Goal: Information Seeking & Learning: Find specific fact

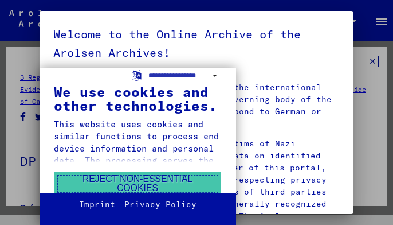
click at [139, 180] on button "Reject non-essential cookies" at bounding box center [137, 184] width 167 height 24
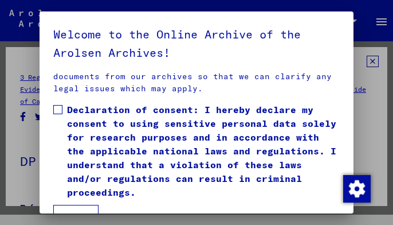
scroll to position [20, 0]
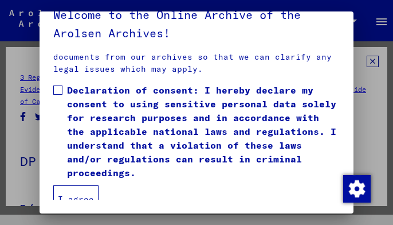
click at [73, 190] on button "I agree" at bounding box center [75, 199] width 45 height 28
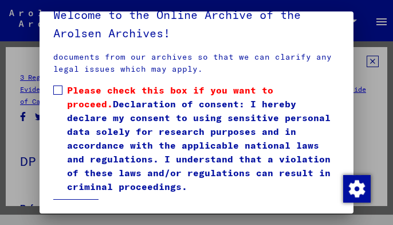
scroll to position [344, 0]
click at [60, 85] on span at bounding box center [57, 89] width 9 height 9
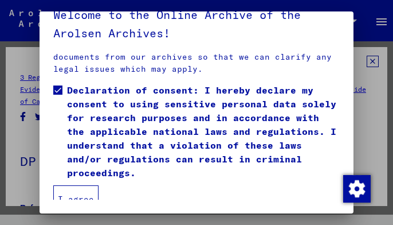
click at [76, 185] on button "I agree" at bounding box center [75, 199] width 45 height 28
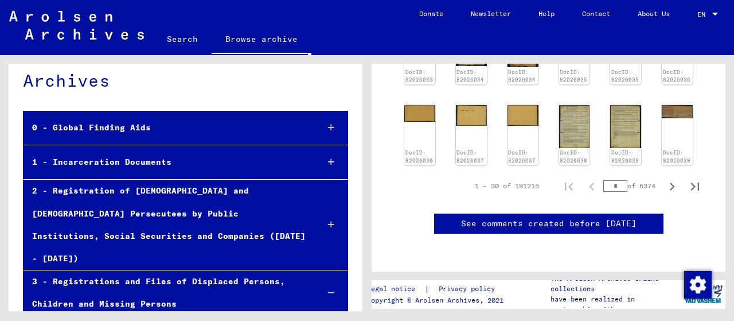
scroll to position [57, 0]
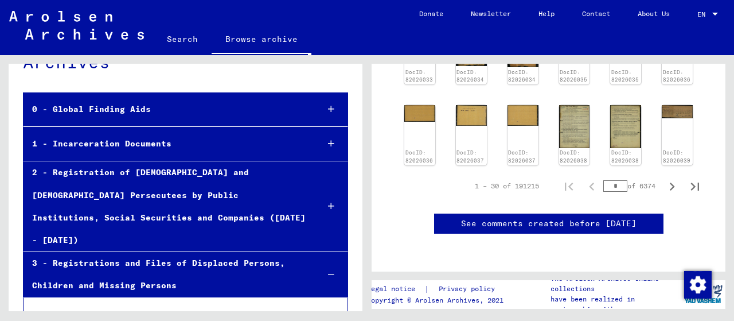
click at [146, 224] on div "3 - Registrations and Files of Displaced Persons, Children and Missing Persons" at bounding box center [167, 274] width 286 height 45
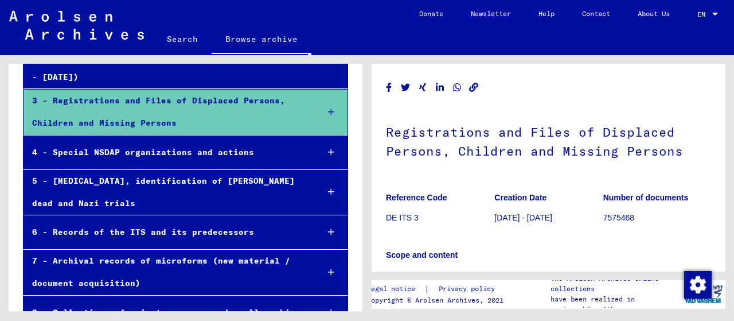
click at [174, 37] on link "Search" at bounding box center [182, 39] width 59 height 28
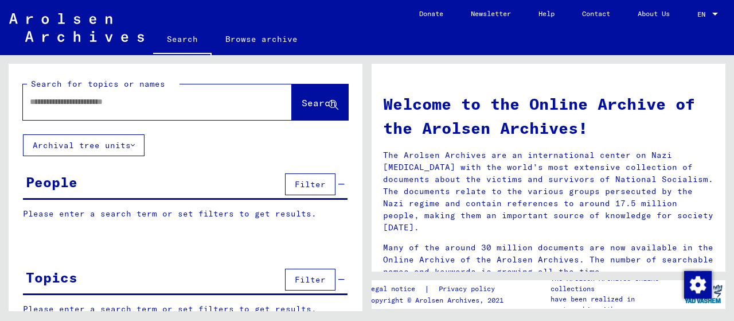
click at [71, 103] on input "text" at bounding box center [144, 102] width 228 height 12
click at [96, 215] on p "Please enter a search term or set filters to get results." at bounding box center [185, 214] width 325 height 12
click at [70, 208] on p "Please enter a search term or set filters to get results." at bounding box center [185, 214] width 325 height 12
click at [65, 190] on div "People" at bounding box center [52, 181] width 52 height 21
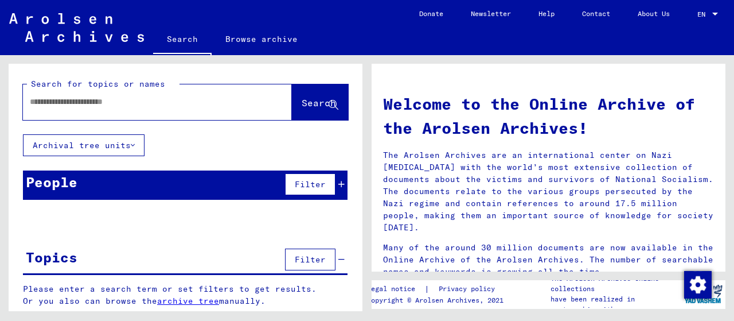
click at [59, 218] on p "Please enter a search term or set filters to get results." at bounding box center [185, 214] width 325 height 12
click at [56, 103] on input "text" at bounding box center [144, 102] width 228 height 12
click at [302, 100] on span "Search" at bounding box center [319, 102] width 34 height 11
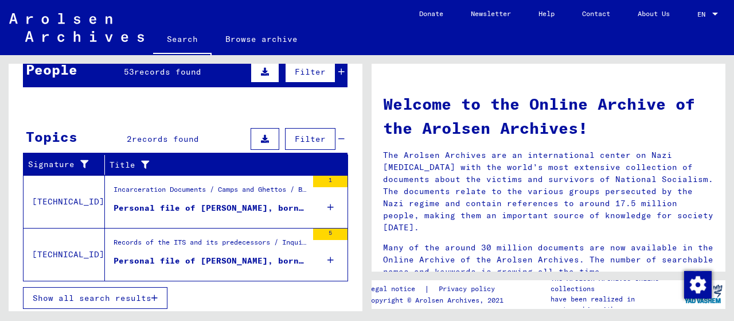
scroll to position [113, 0]
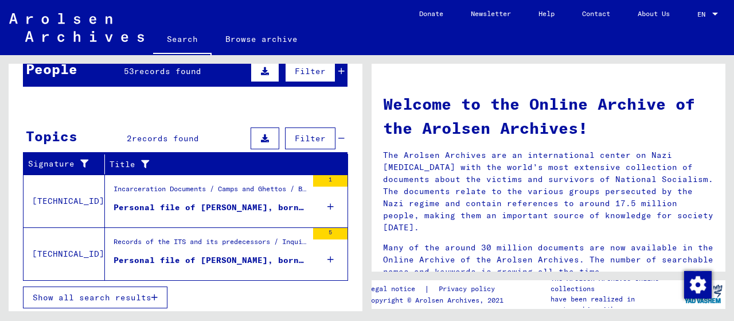
click at [229, 205] on div "Personal file of [PERSON_NAME], born on [DEMOGRAPHIC_DATA]" at bounding box center [211, 207] width 194 height 12
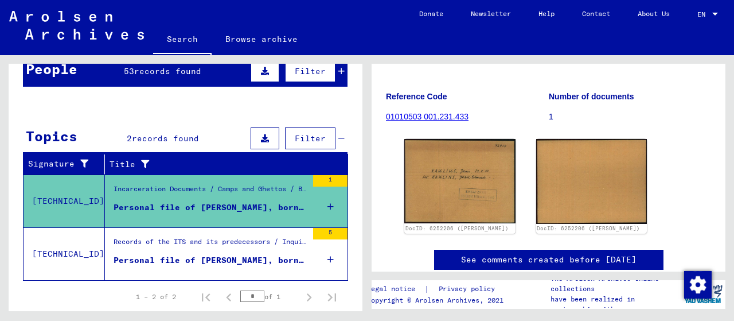
scroll to position [115, 0]
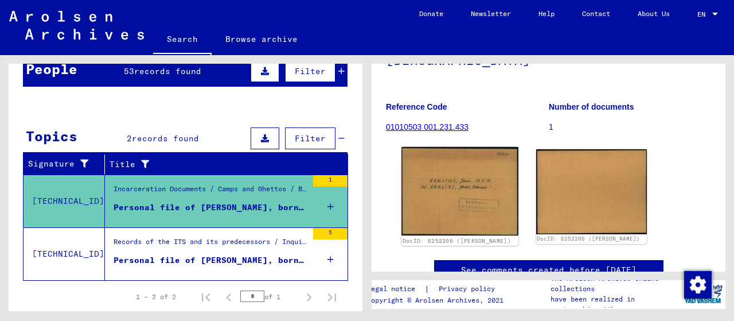
click at [393, 185] on img at bounding box center [459, 191] width 116 height 89
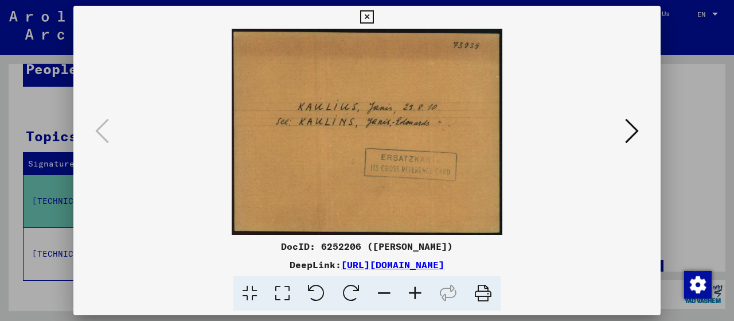
click at [393, 128] on icon at bounding box center [632, 131] width 14 height 28
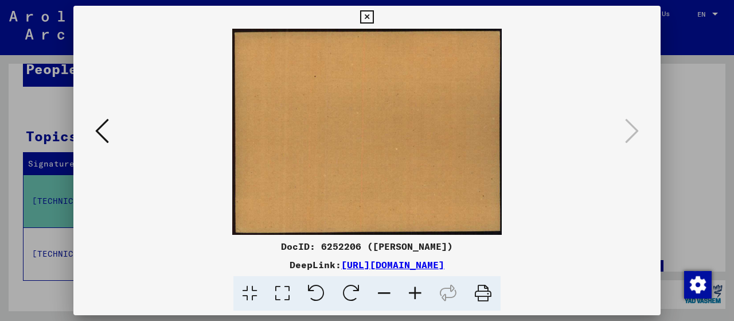
click at [352, 176] on img at bounding box center [366, 132] width 509 height 206
click at [98, 131] on icon at bounding box center [102, 131] width 14 height 28
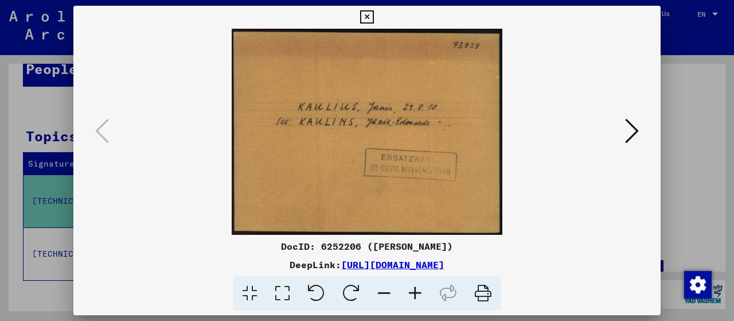
click at [306, 131] on img at bounding box center [366, 132] width 509 height 206
click at [306, 130] on img at bounding box center [366, 132] width 509 height 206
click at [306, 128] on img at bounding box center [366, 132] width 509 height 206
click at [329, 123] on img at bounding box center [366, 132] width 509 height 206
click at [366, 15] on icon at bounding box center [366, 17] width 13 height 14
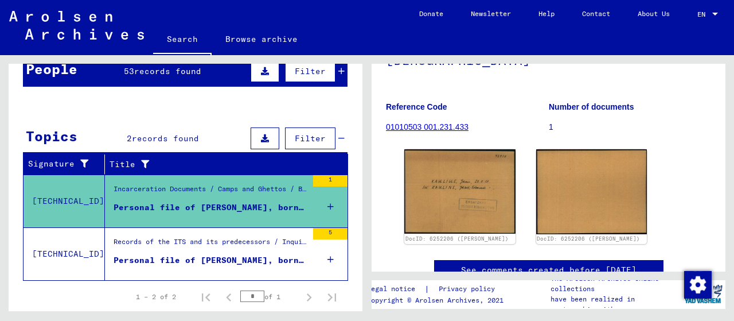
click at [173, 224] on div "Personal file of [PERSON_NAME], born on [DEMOGRAPHIC_DATA]" at bounding box center [211, 260] width 194 height 12
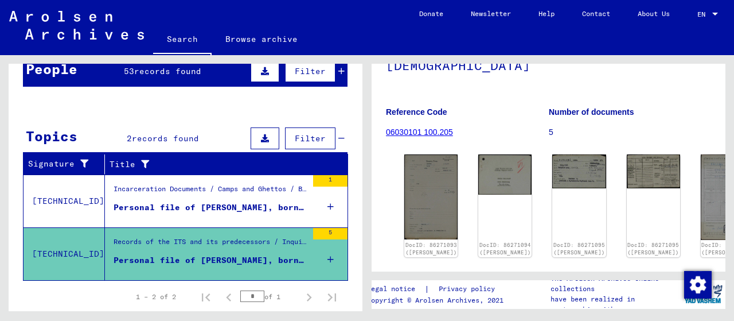
scroll to position [115, 0]
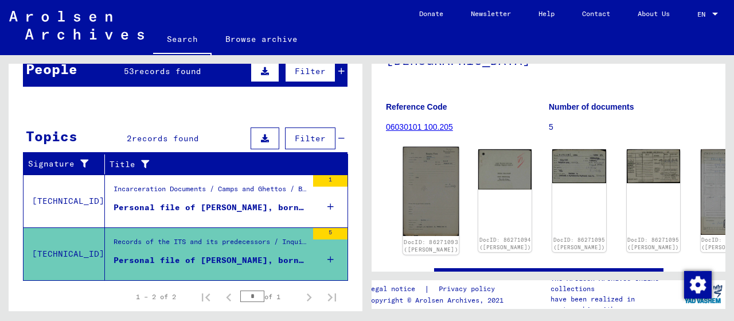
click at [393, 181] on img at bounding box center [431, 191] width 56 height 89
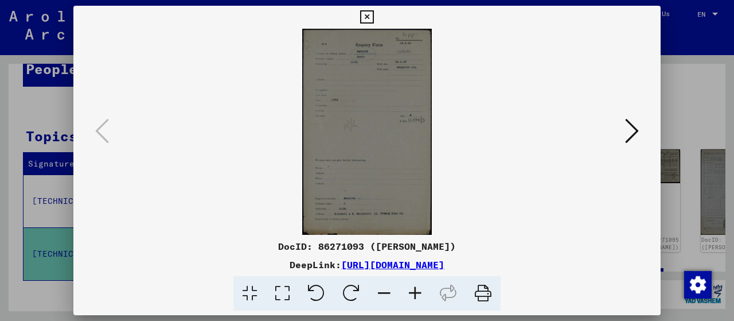
click at [393, 224] on icon at bounding box center [415, 293] width 31 height 35
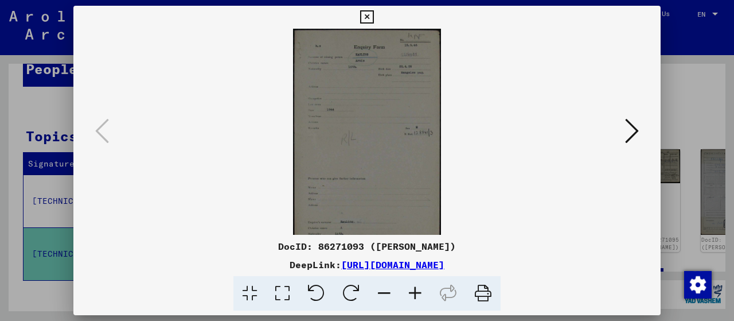
click at [393, 224] on icon at bounding box center [415, 293] width 31 height 35
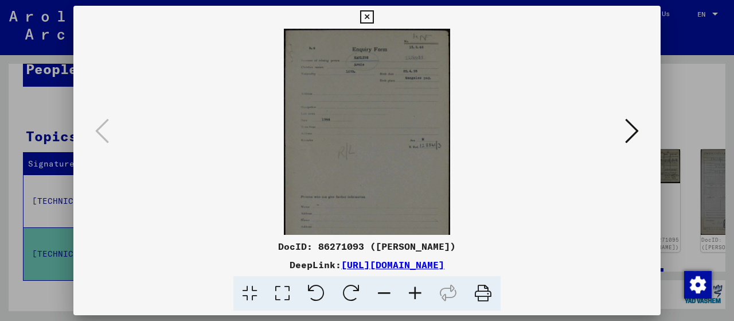
click at [393, 224] on icon at bounding box center [415, 293] width 31 height 35
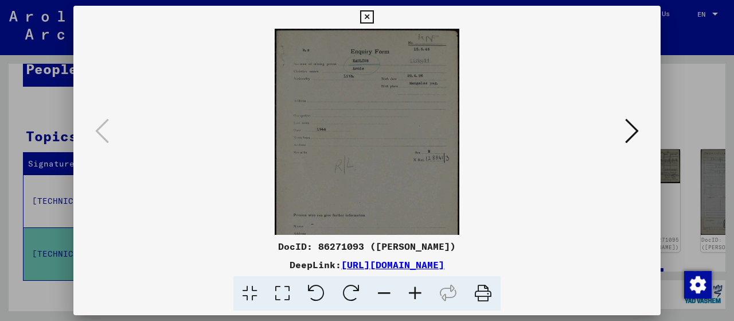
click at [393, 224] on icon at bounding box center [415, 293] width 31 height 35
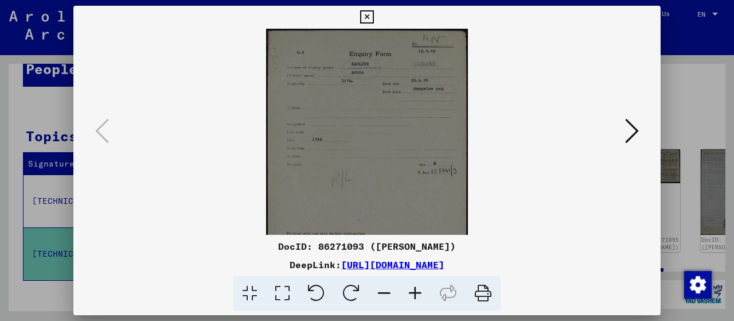
click at [393, 224] on icon at bounding box center [415, 293] width 31 height 35
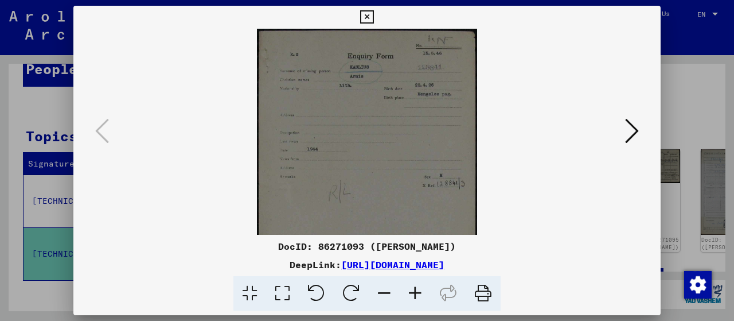
click at [393, 224] on icon at bounding box center [415, 293] width 31 height 35
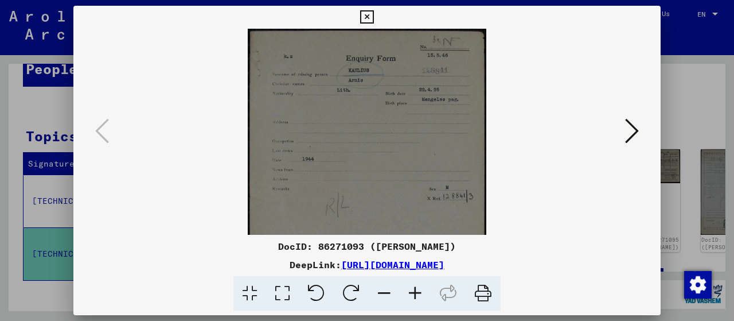
click at [393, 224] on icon at bounding box center [415, 293] width 31 height 35
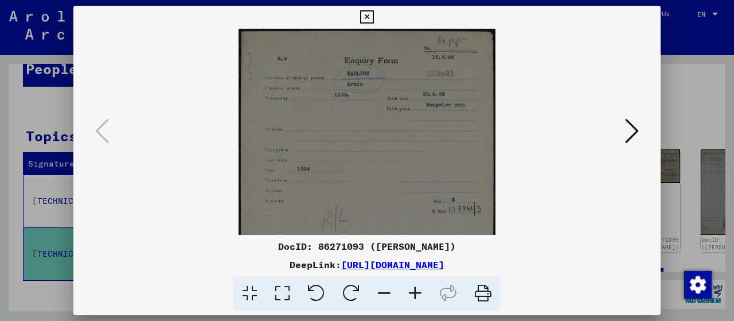
click at [393, 224] on icon at bounding box center [415, 293] width 31 height 35
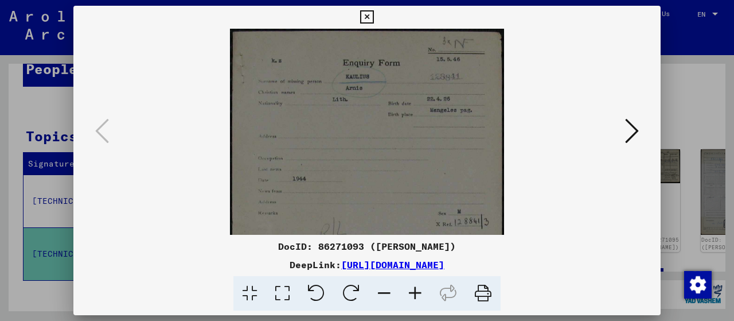
click at [393, 224] on icon at bounding box center [415, 293] width 31 height 35
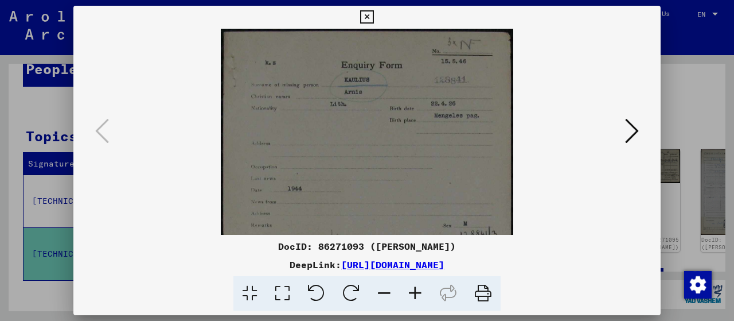
click at [393, 224] on icon at bounding box center [415, 293] width 31 height 35
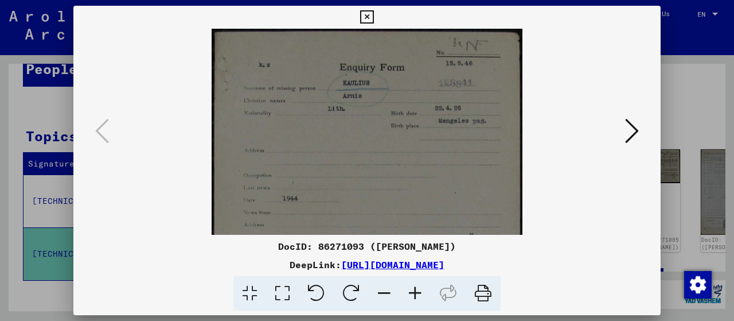
click at [393, 127] on icon at bounding box center [632, 131] width 14 height 28
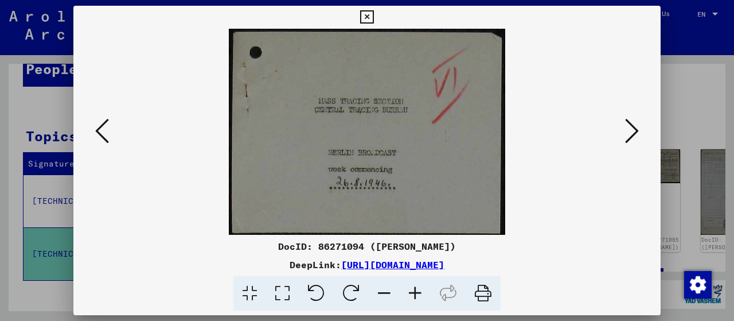
click at [393, 127] on icon at bounding box center [632, 131] width 14 height 28
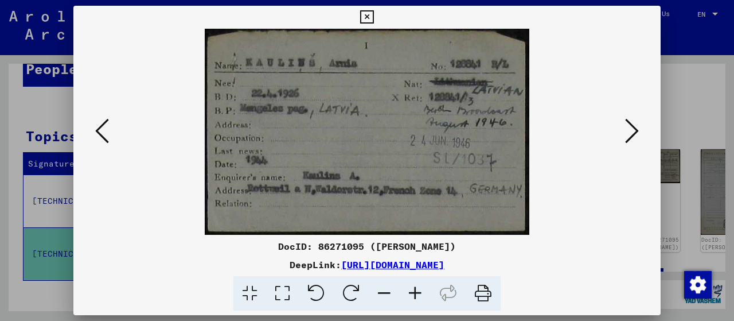
click at [393, 127] on icon at bounding box center [632, 131] width 14 height 28
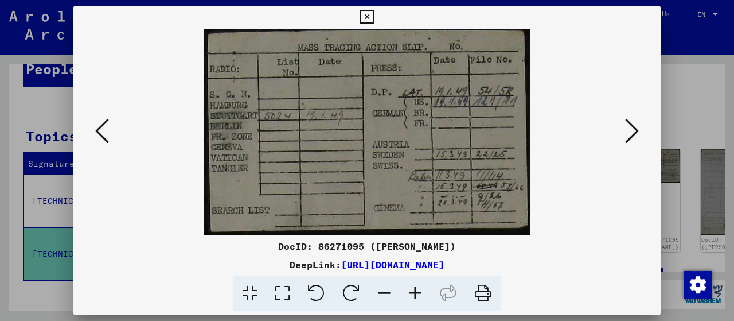
click at [393, 127] on icon at bounding box center [632, 131] width 14 height 28
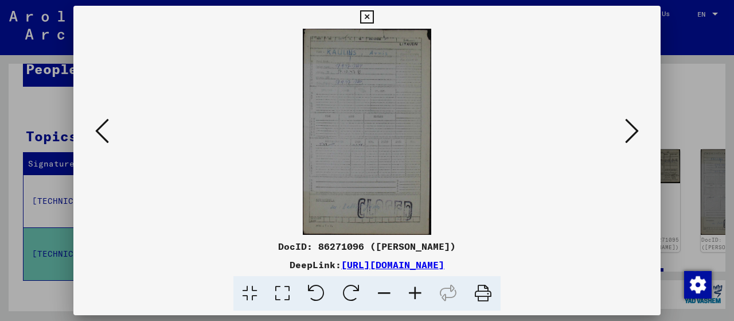
click at [393, 224] on icon at bounding box center [415, 293] width 31 height 35
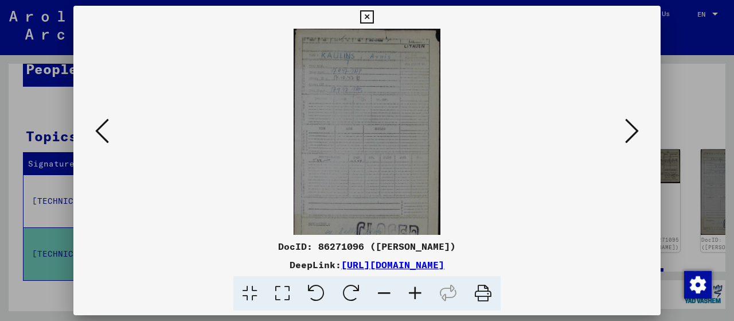
click at [393, 224] on icon at bounding box center [415, 293] width 31 height 35
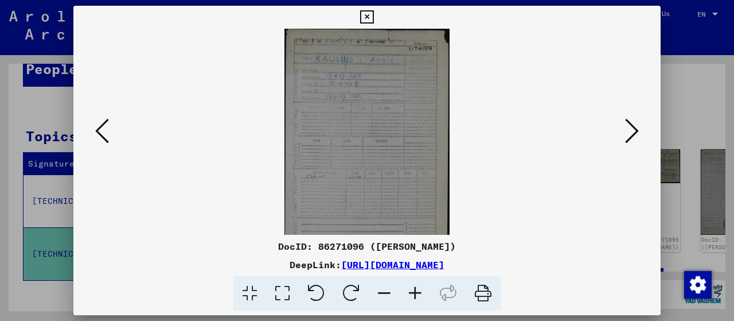
click at [393, 224] on icon at bounding box center [415, 293] width 31 height 35
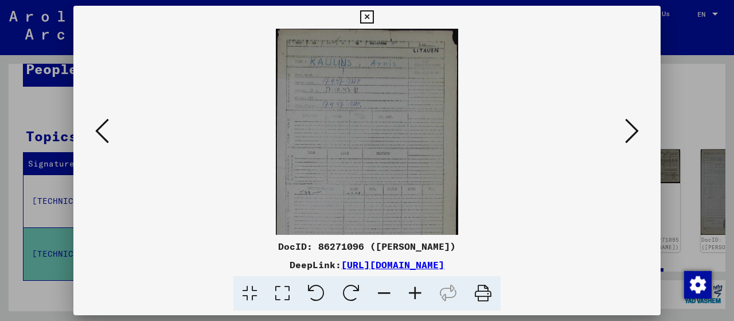
click at [393, 224] on icon at bounding box center [415, 293] width 31 height 35
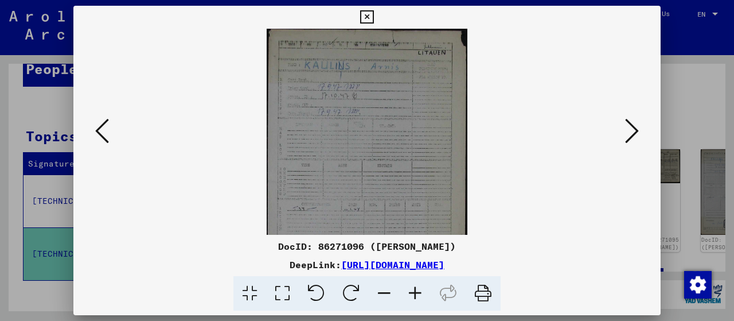
click at [393, 224] on icon at bounding box center [415, 293] width 31 height 35
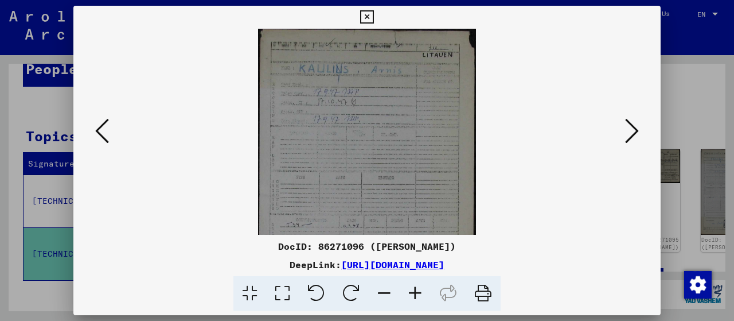
click at [393, 134] on icon at bounding box center [632, 131] width 14 height 28
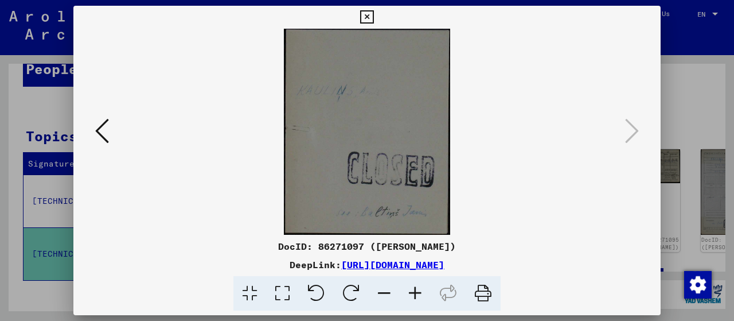
click at [364, 14] on icon at bounding box center [366, 17] width 13 height 14
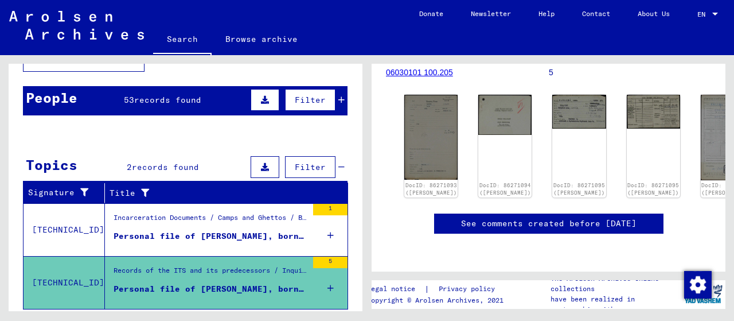
scroll to position [0, 0]
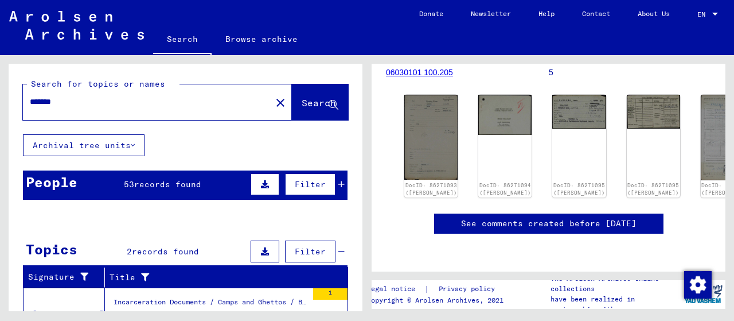
drag, startPoint x: 69, startPoint y: 101, endPoint x: 23, endPoint y: 102, distance: 46.5
click at [23, 102] on div "*******" at bounding box center [143, 102] width 241 height 26
type input "******"
click at [145, 190] on div "People 53 records found Filter" at bounding box center [185, 184] width 325 height 29
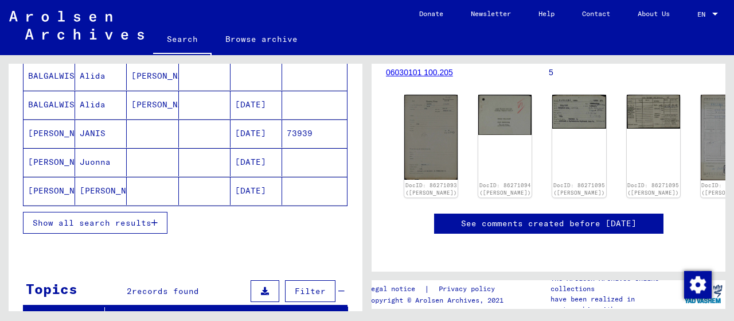
scroll to position [172, 0]
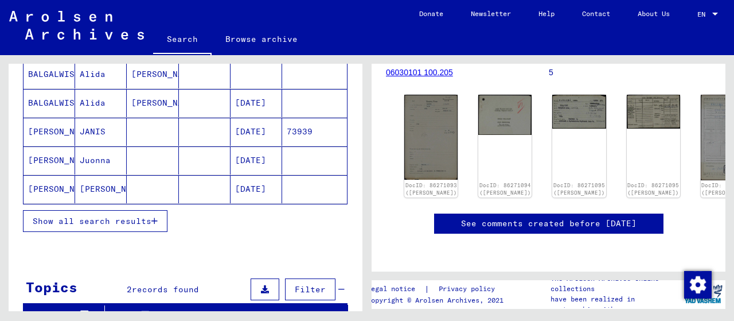
click at [156, 217] on icon "button" at bounding box center [154, 221] width 6 height 8
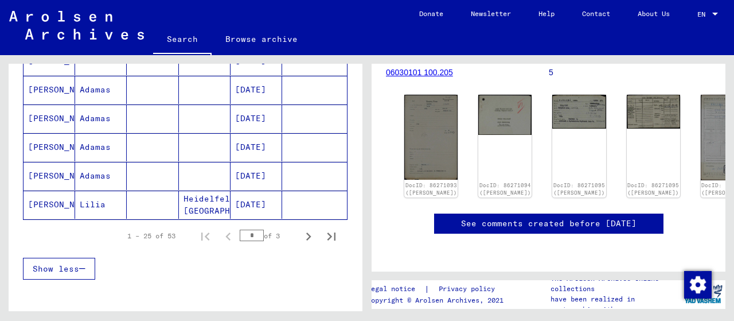
scroll to position [746, 0]
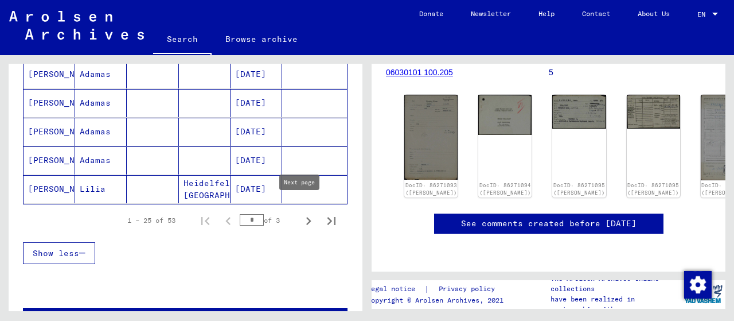
click at [301, 213] on icon "Next page" at bounding box center [309, 221] width 16 height 16
type input "*"
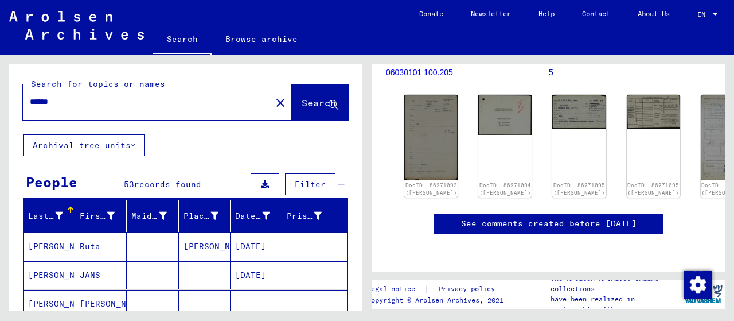
scroll to position [115, 0]
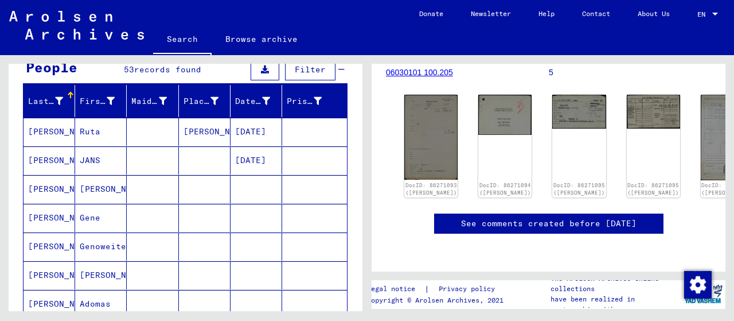
click at [92, 189] on mat-cell "[PERSON_NAME]" at bounding box center [101, 189] width 52 height 28
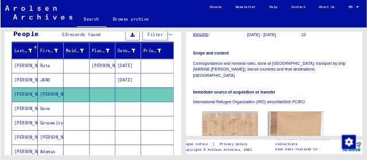
scroll to position [287, 0]
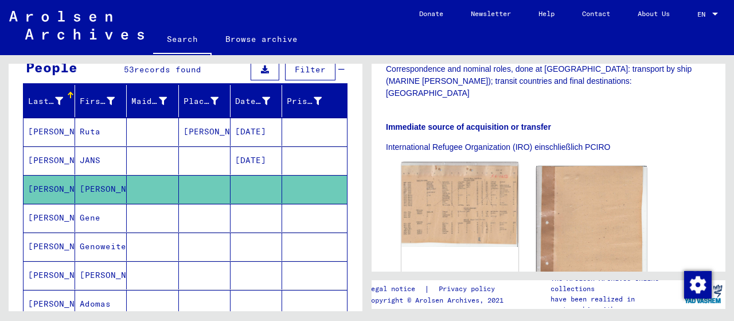
click at [393, 162] on img at bounding box center [459, 204] width 116 height 85
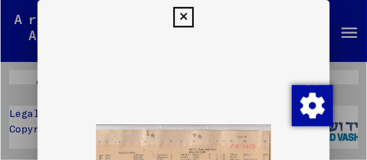
scroll to position [115, 0]
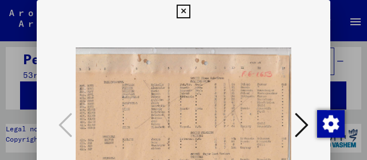
click at [304, 127] on icon at bounding box center [302, 125] width 14 height 28
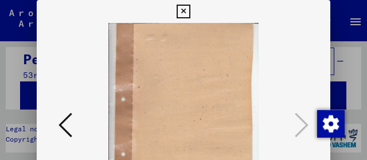
click at [59, 123] on icon at bounding box center [66, 125] width 14 height 28
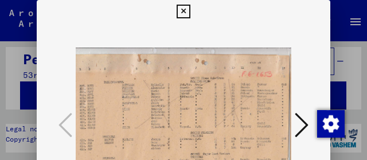
click at [184, 15] on icon at bounding box center [183, 12] width 13 height 14
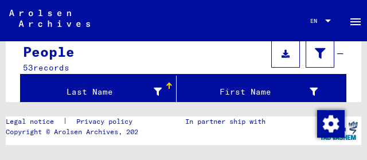
scroll to position [0, 0]
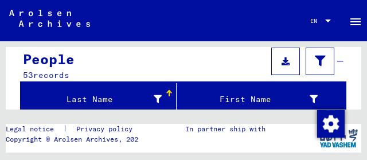
click at [98, 78] on div "People 53 records" at bounding box center [183, 64] width 326 height 38
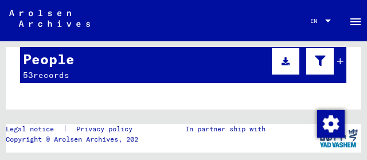
click at [337, 61] on icon at bounding box center [340, 61] width 6 height 8
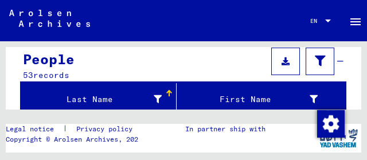
click at [112, 107] on div "Last Name" at bounding box center [100, 99] width 151 height 18
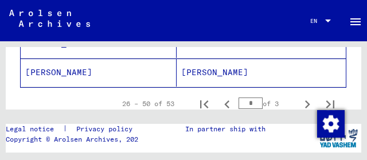
scroll to position [229, 0]
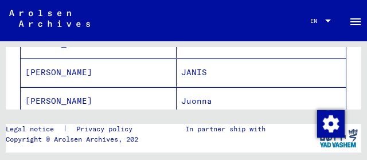
click at [55, 76] on mat-cell "[PERSON_NAME]" at bounding box center [99, 73] width 156 height 28
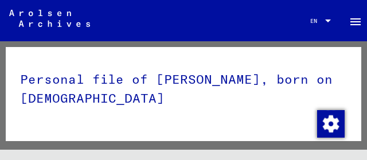
scroll to position [57, 0]
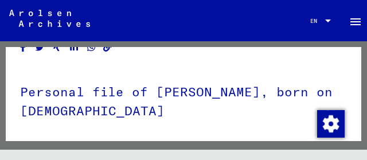
click at [111, 110] on h1 "Personal file of [PERSON_NAME], born on [DEMOGRAPHIC_DATA]" at bounding box center [183, 99] width 327 height 69
click at [103, 111] on h1 "Personal file of [PERSON_NAME], born on [DEMOGRAPHIC_DATA]" at bounding box center [183, 99] width 327 height 69
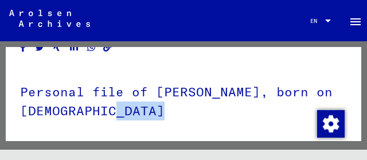
click at [103, 111] on h1 "Personal file of [PERSON_NAME], born on [DEMOGRAPHIC_DATA]" at bounding box center [183, 99] width 327 height 69
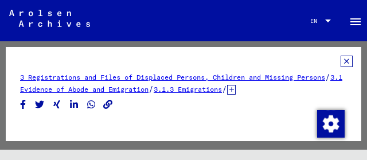
click at [111, 90] on link "3.1 Evidence of Abode and Emigration" at bounding box center [181, 83] width 322 height 21
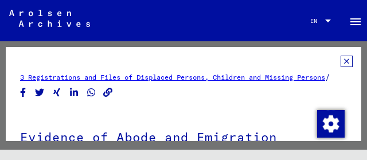
click at [79, 77] on link "3 Registrations and Files of Displaced Persons, Children and Missing Persons" at bounding box center [172, 77] width 305 height 9
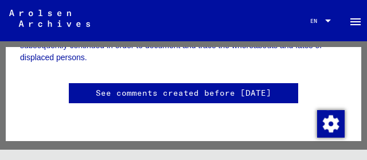
scroll to position [1204, 0]
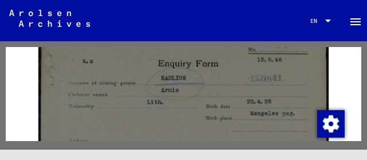
scroll to position [143, 0]
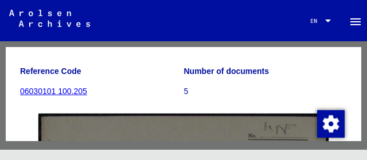
click at [77, 93] on link "06030101 100.205" at bounding box center [53, 91] width 67 height 9
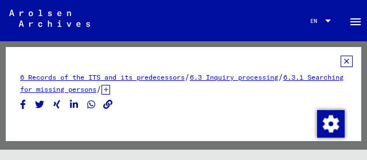
click at [110, 89] on icon at bounding box center [106, 90] width 9 height 10
click at [54, 77] on link "6 Records of the ITS and its predecessors" at bounding box center [102, 77] width 165 height 9
click at [99, 90] on link "6.3.1 Searching for missing persons" at bounding box center [181, 83] width 323 height 21
click at [352, 21] on mat-icon "menu" at bounding box center [356, 22] width 14 height 14
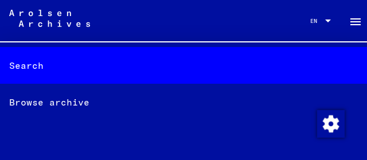
click at [40, 67] on div "Search" at bounding box center [183, 65] width 367 height 37
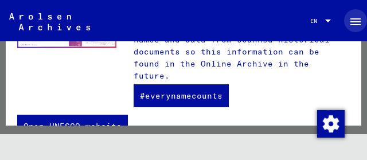
scroll to position [24, 0]
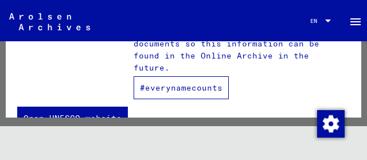
click at [157, 76] on link "#everynamecounts" at bounding box center [181, 87] width 95 height 23
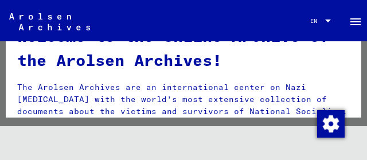
scroll to position [0, 0]
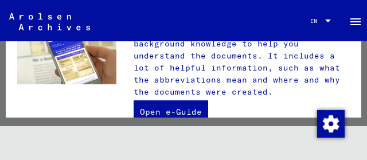
scroll to position [372, 0]
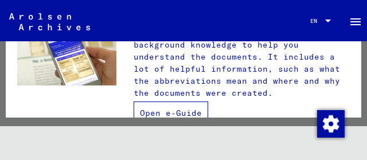
click at [148, 102] on link "Open e-Guide" at bounding box center [171, 113] width 75 height 23
